Goal: Find specific page/section: Find specific page/section

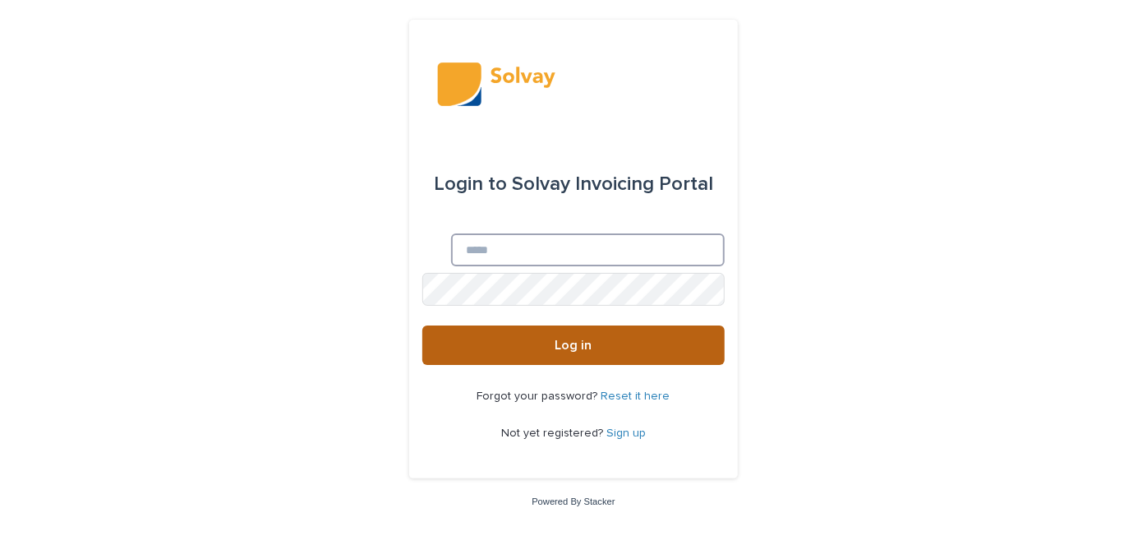
type input "**********"
click at [545, 327] on button "Log in" at bounding box center [573, 344] width 302 height 39
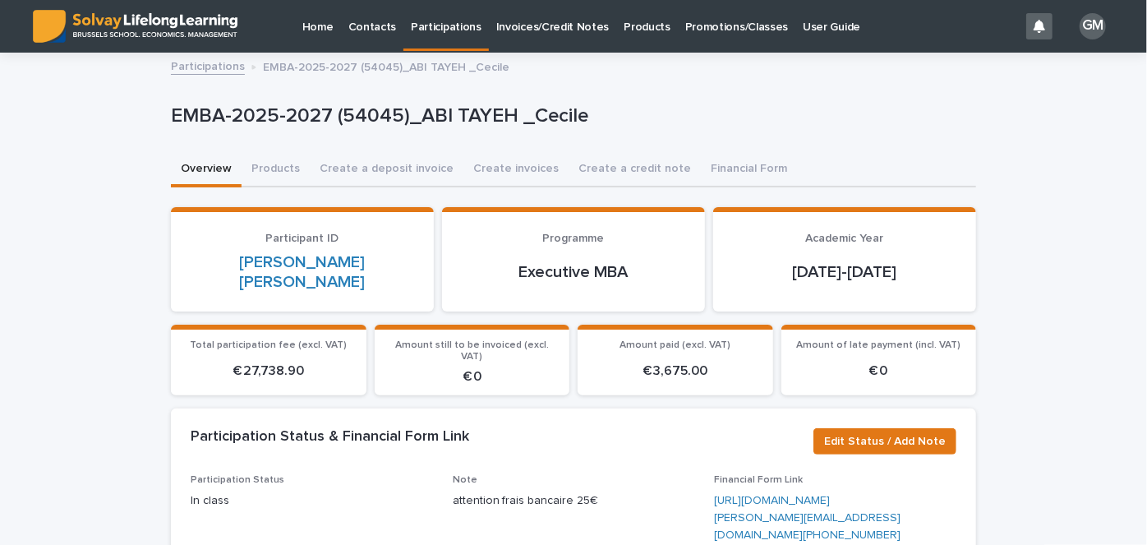
click at [429, 30] on p "Participations" at bounding box center [446, 17] width 71 height 35
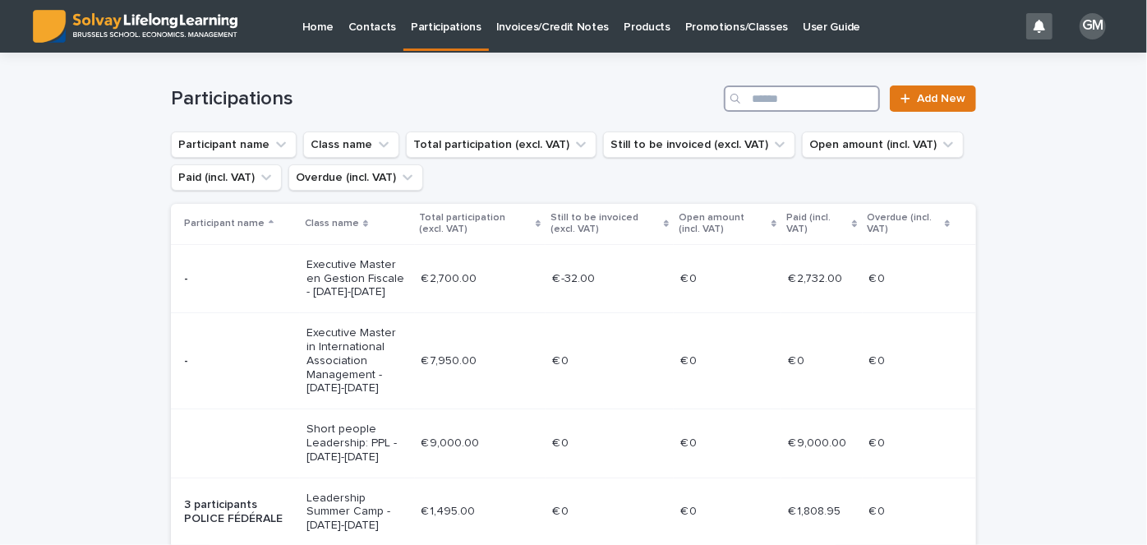
click at [832, 92] on input "Search" at bounding box center [802, 98] width 156 height 26
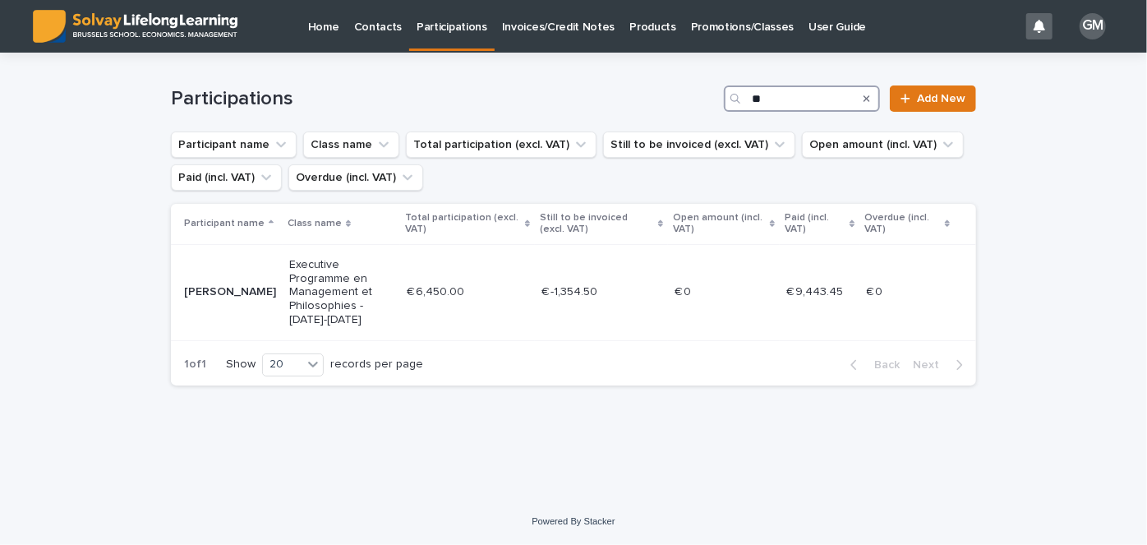
type input "*"
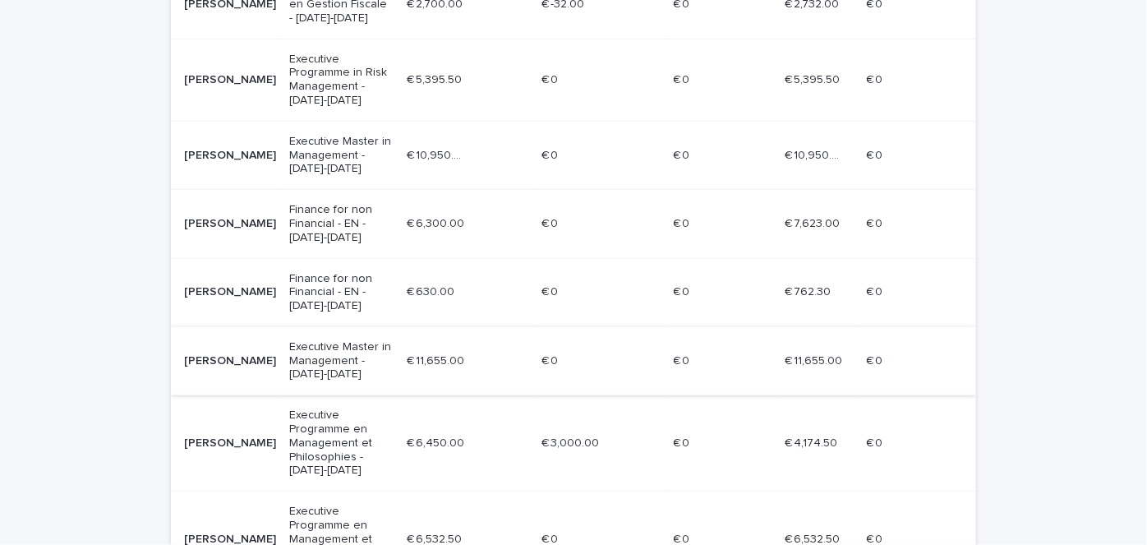
scroll to position [537, 0]
type input "****"
click at [247, 357] on p "[PERSON_NAME]" at bounding box center [230, 359] width 92 height 14
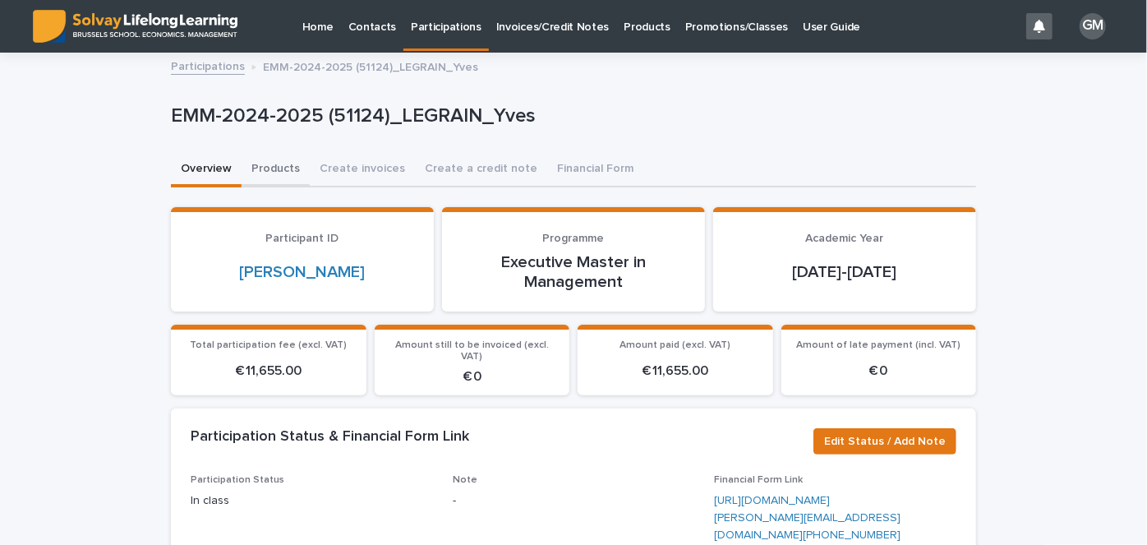
click at [270, 168] on button "Products" at bounding box center [276, 170] width 68 height 35
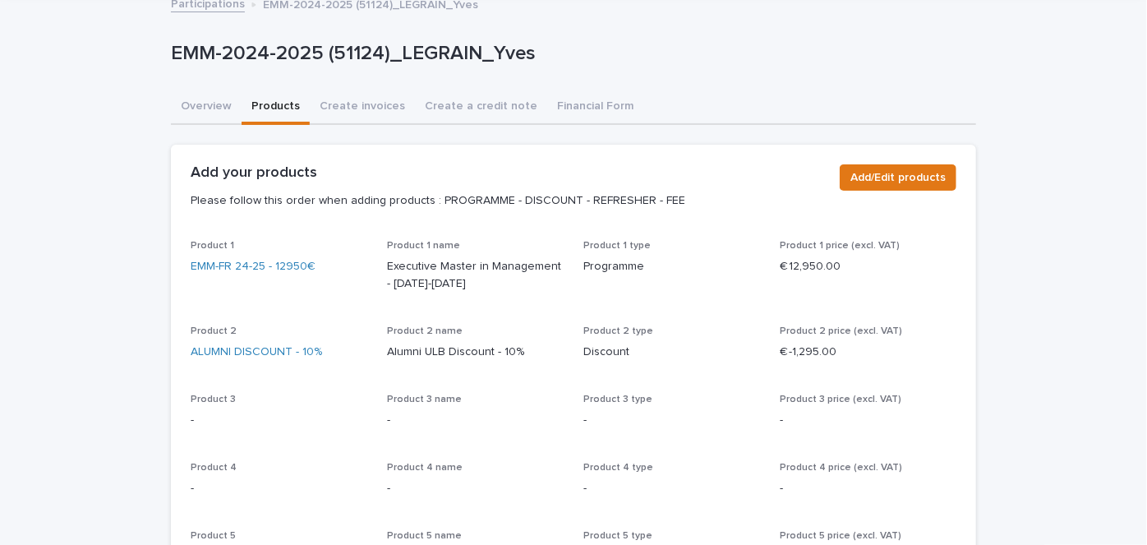
scroll to position [57, 0]
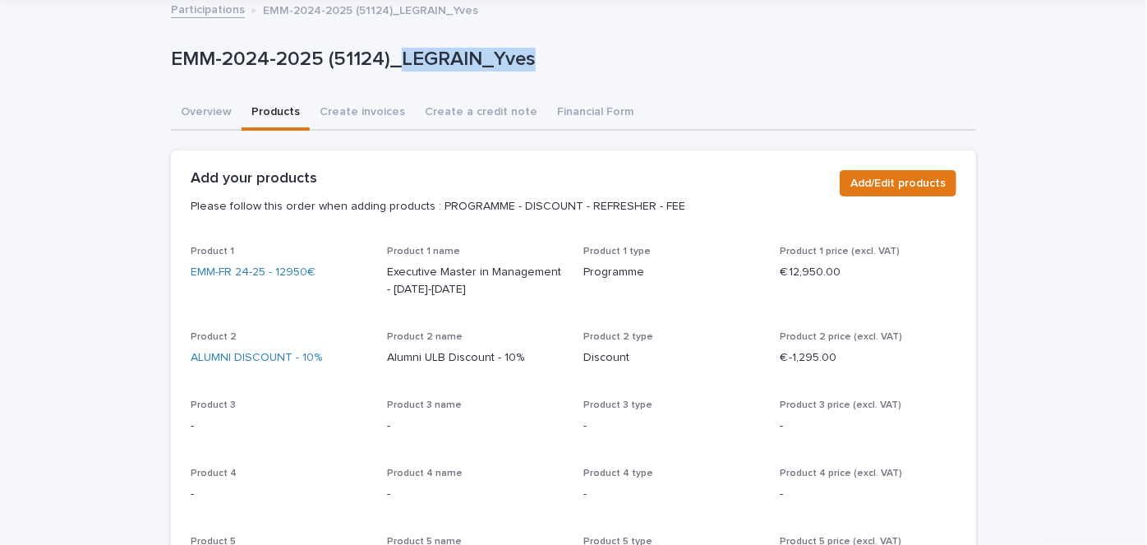
drag, startPoint x: 531, startPoint y: 59, endPoint x: 396, endPoint y: 62, distance: 134.8
click at [396, 62] on p "EMM-2024-2025 (51124)_LEGRAIN_Yves" at bounding box center [570, 60] width 799 height 24
copy p "LEGRAIN_Yves"
